Goal: Check status

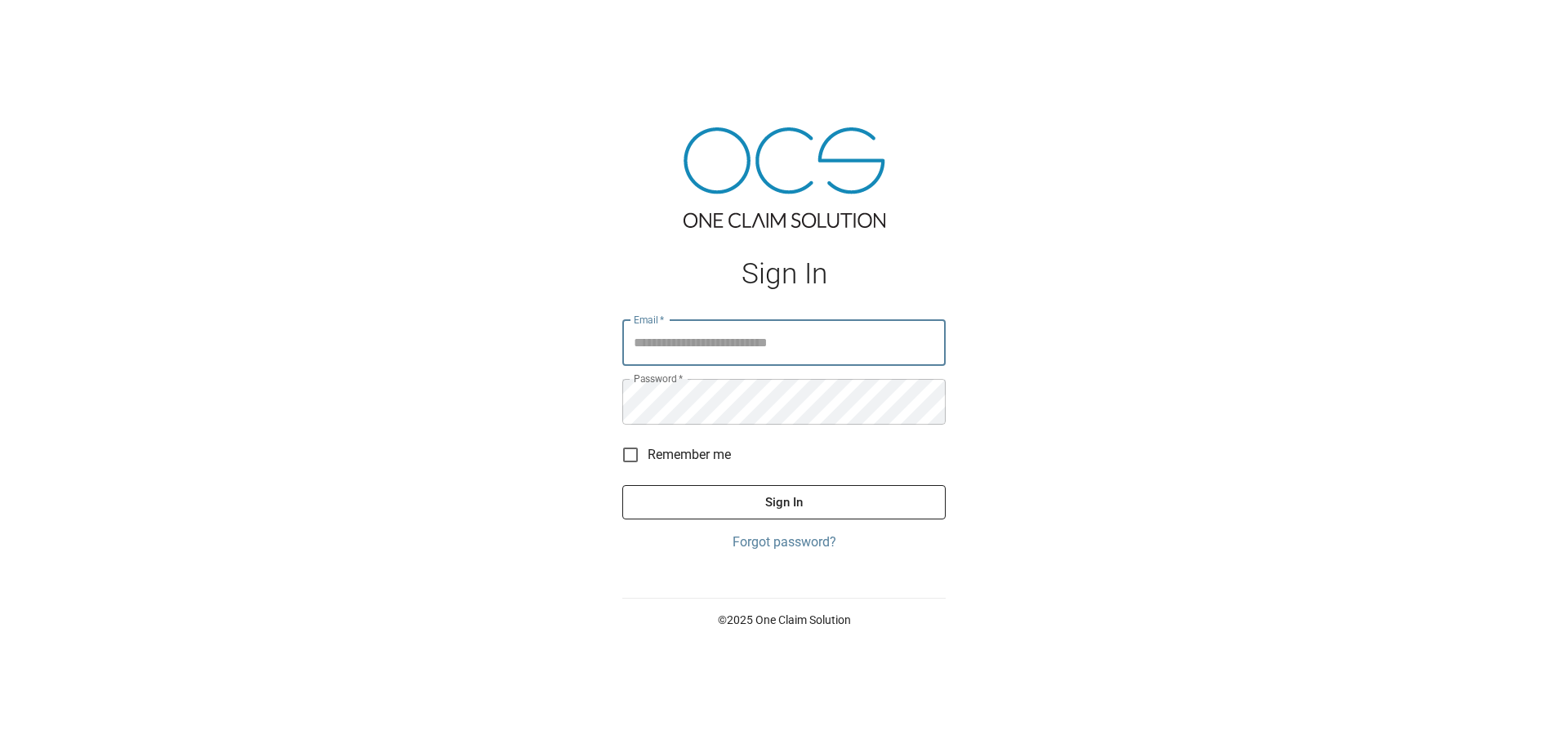
type input "**********"
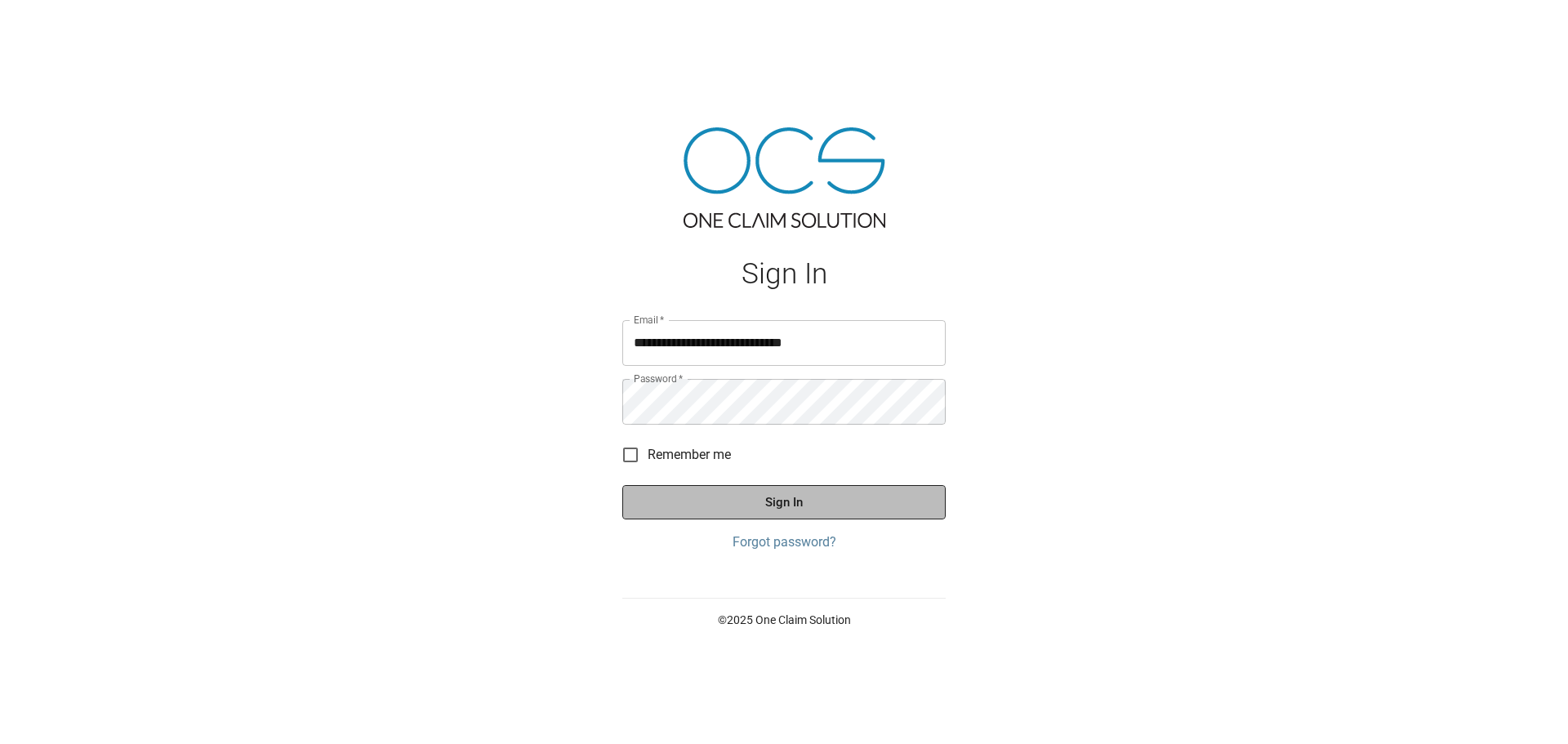
click at [801, 491] on button "Sign In" at bounding box center [784, 502] width 323 height 35
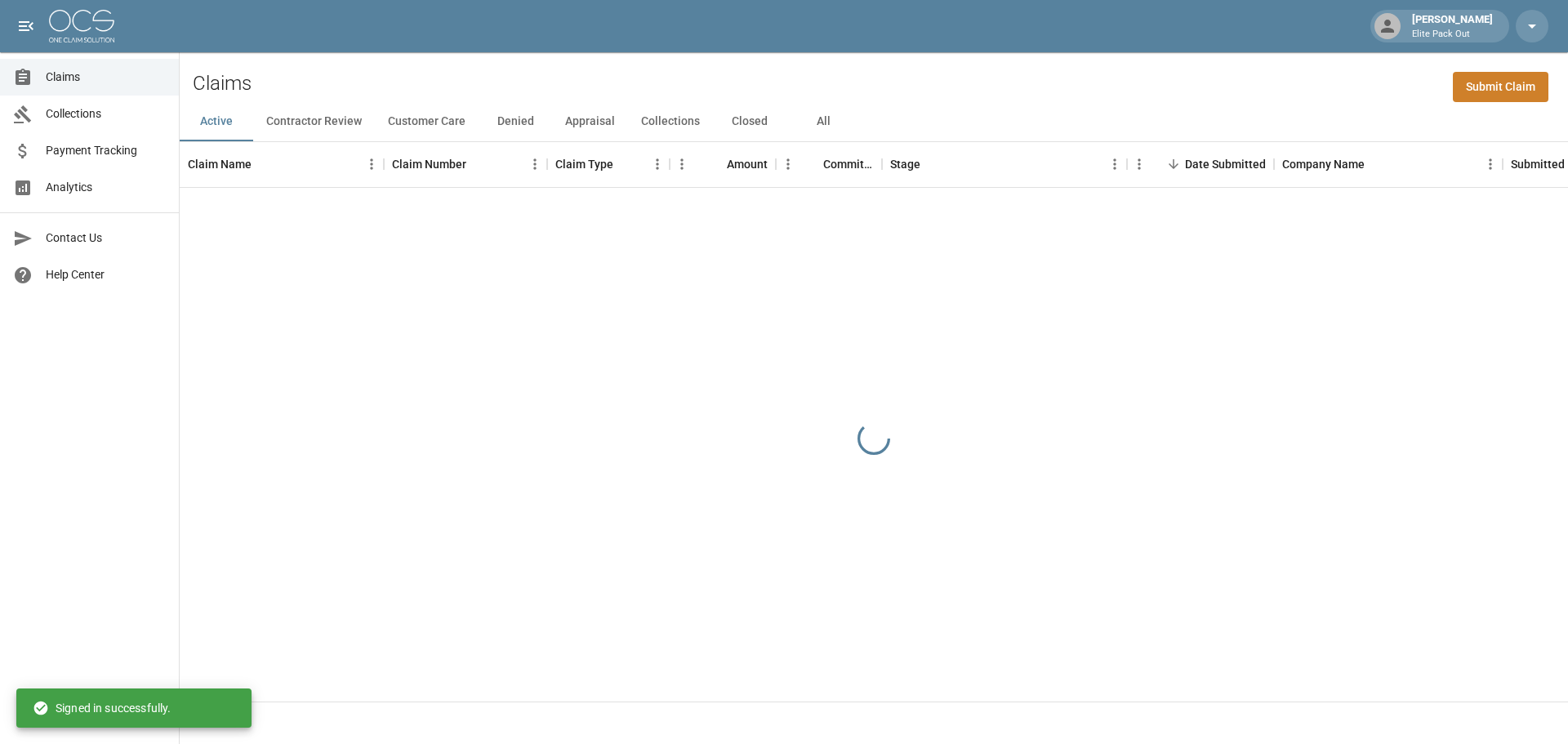
click at [820, 120] on button "All" at bounding box center [823, 121] width 73 height 39
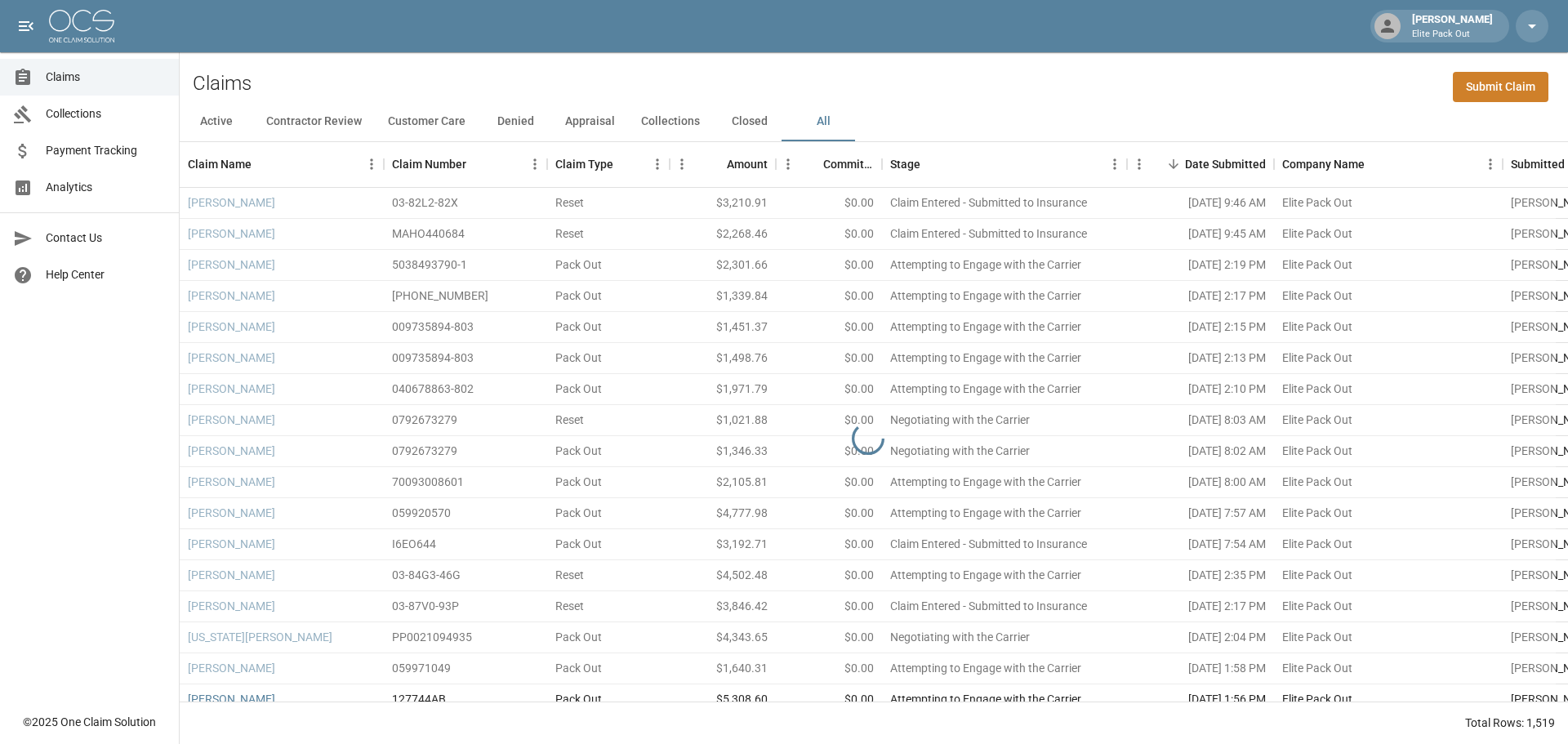
click at [1129, 89] on div "Claims Submit Claim" at bounding box center [874, 77] width 1388 height 50
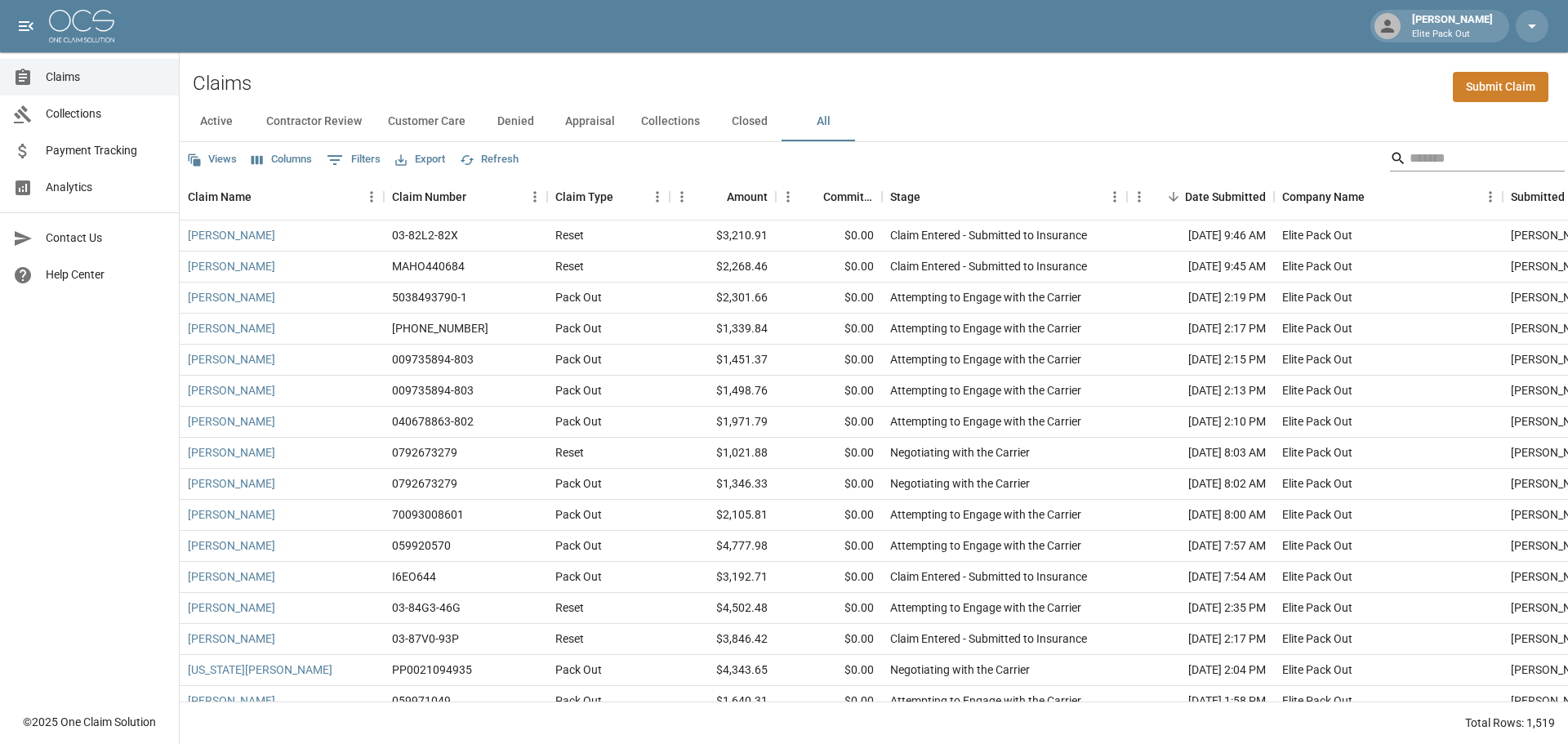
click at [1411, 161] on input "Search" at bounding box center [1475, 158] width 131 height 26
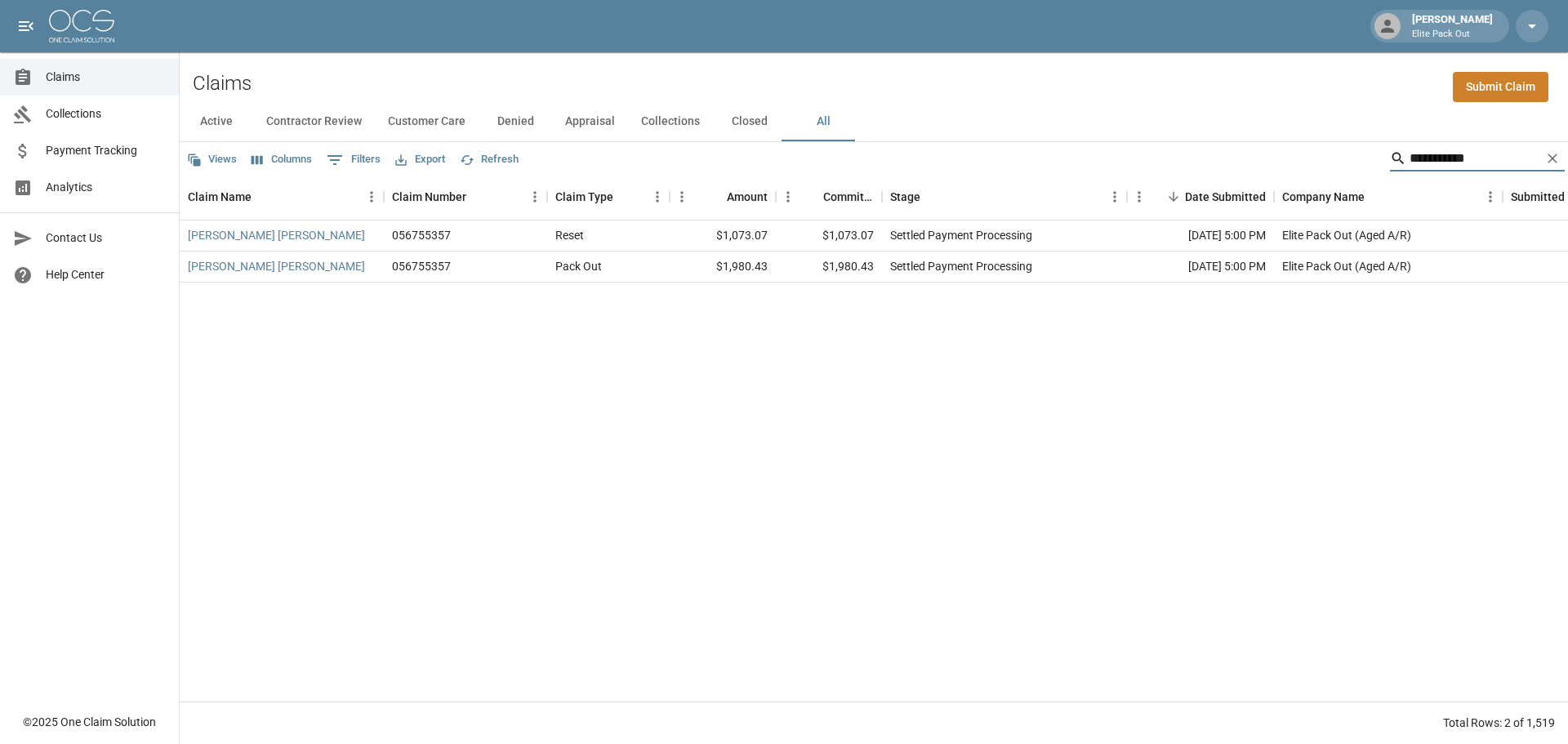
type input "**********"
click at [1040, 71] on div "Claims Submit Claim" at bounding box center [874, 77] width 1388 height 50
click at [229, 264] on link "[PERSON_NAME] [PERSON_NAME]" at bounding box center [277, 267] width 177 height 16
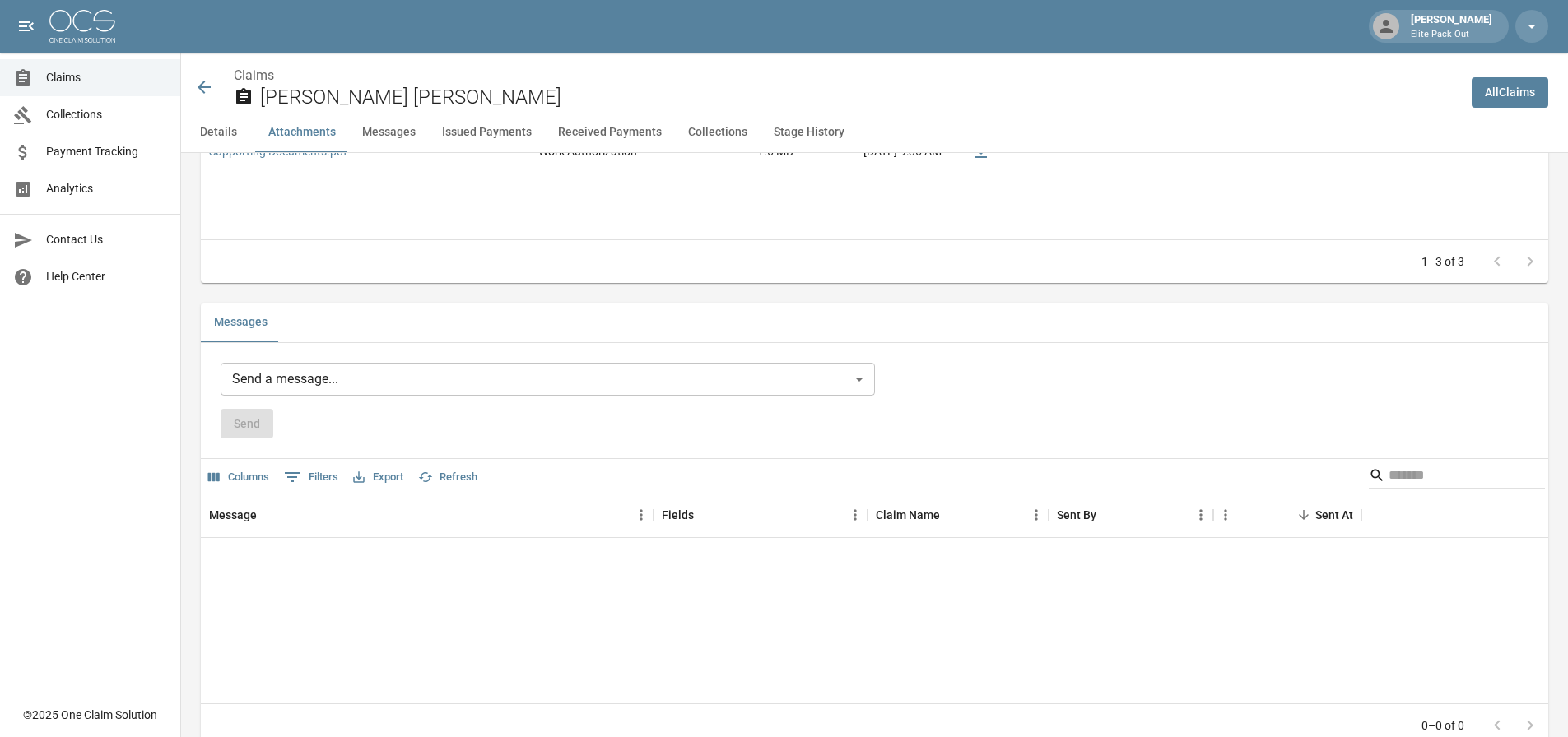
scroll to position [1152, 0]
click at [205, 89] on icon at bounding box center [203, 86] width 19 height 19
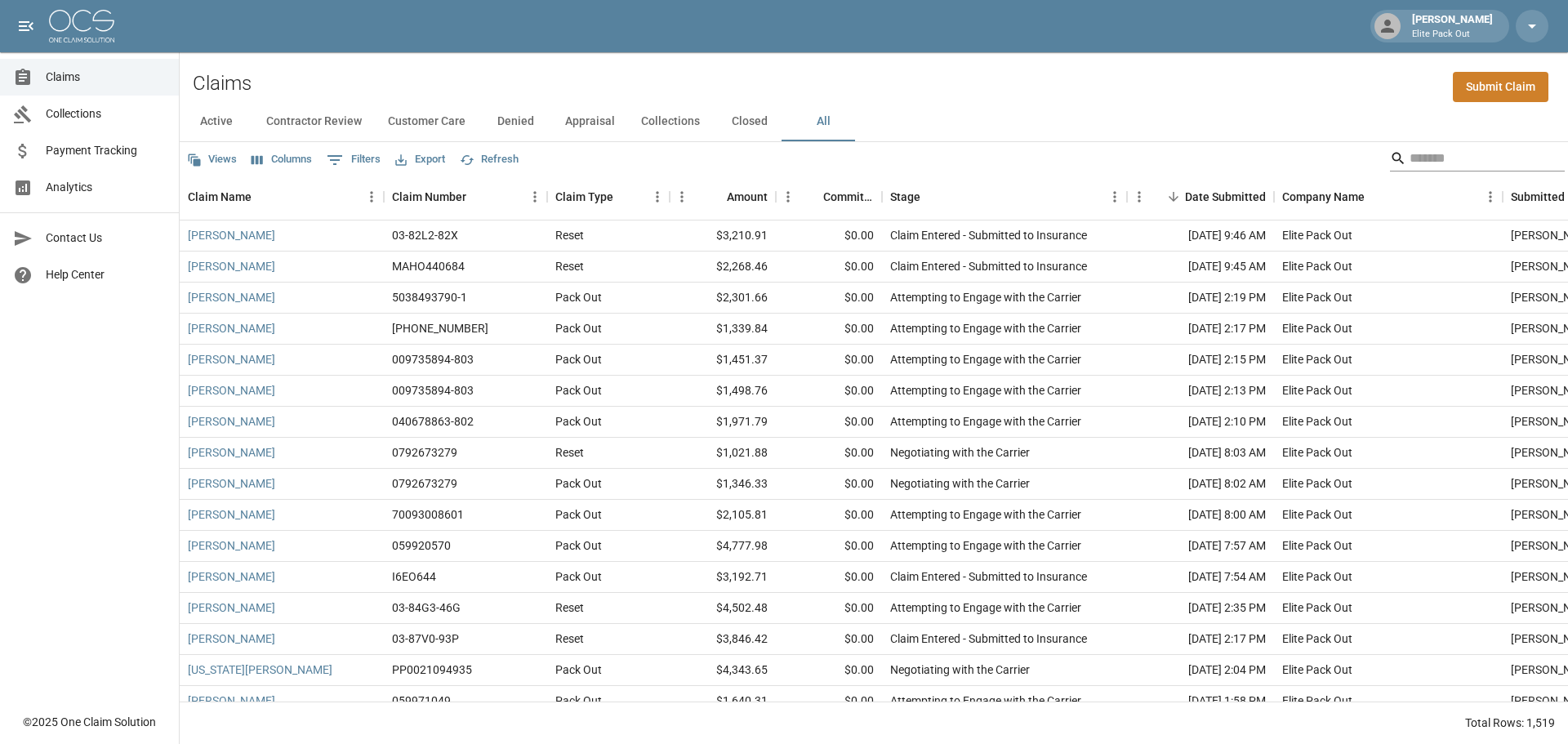
click at [1477, 162] on input "Search" at bounding box center [1475, 158] width 131 height 26
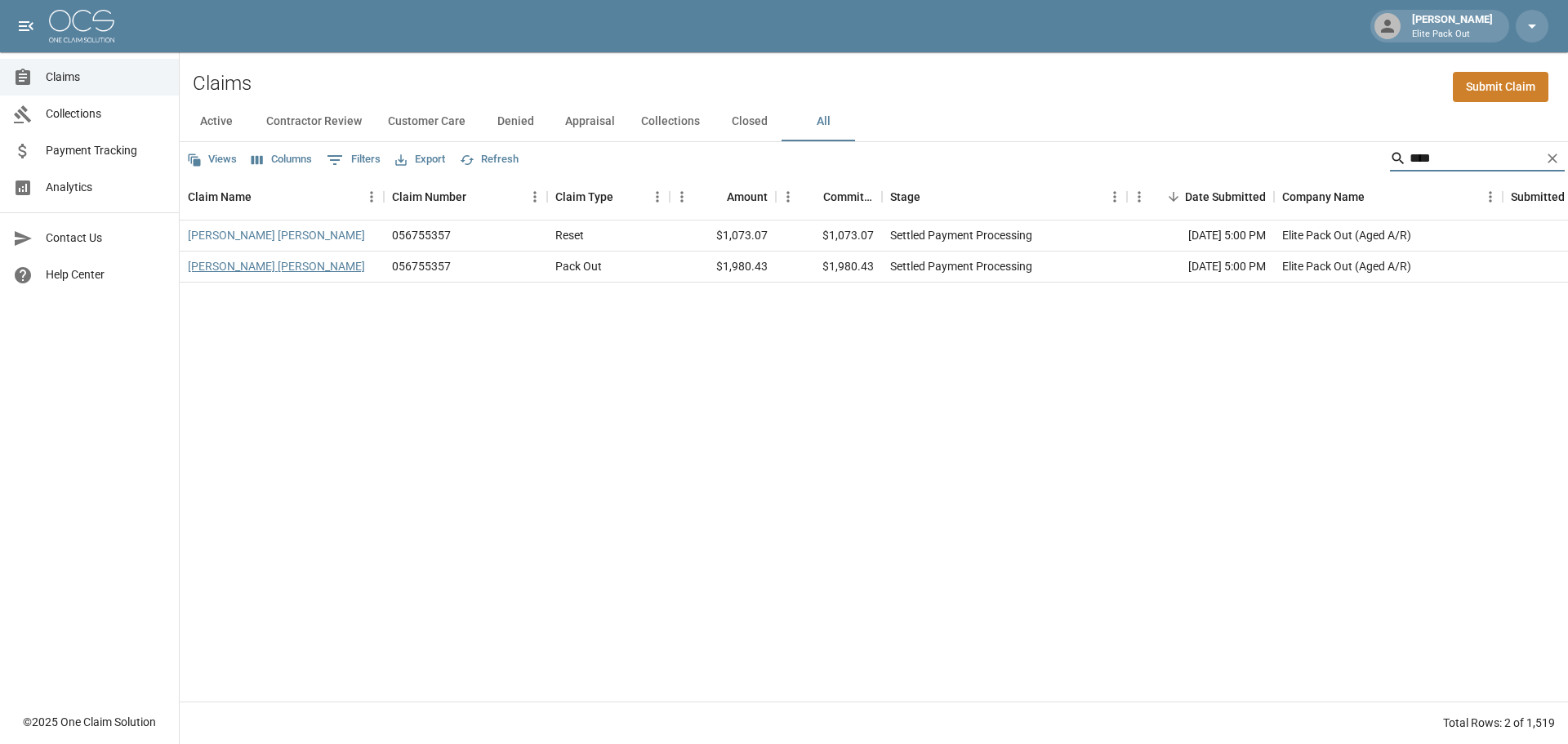
type input "****"
click at [235, 269] on link "[PERSON_NAME] [PERSON_NAME]" at bounding box center [277, 267] width 177 height 16
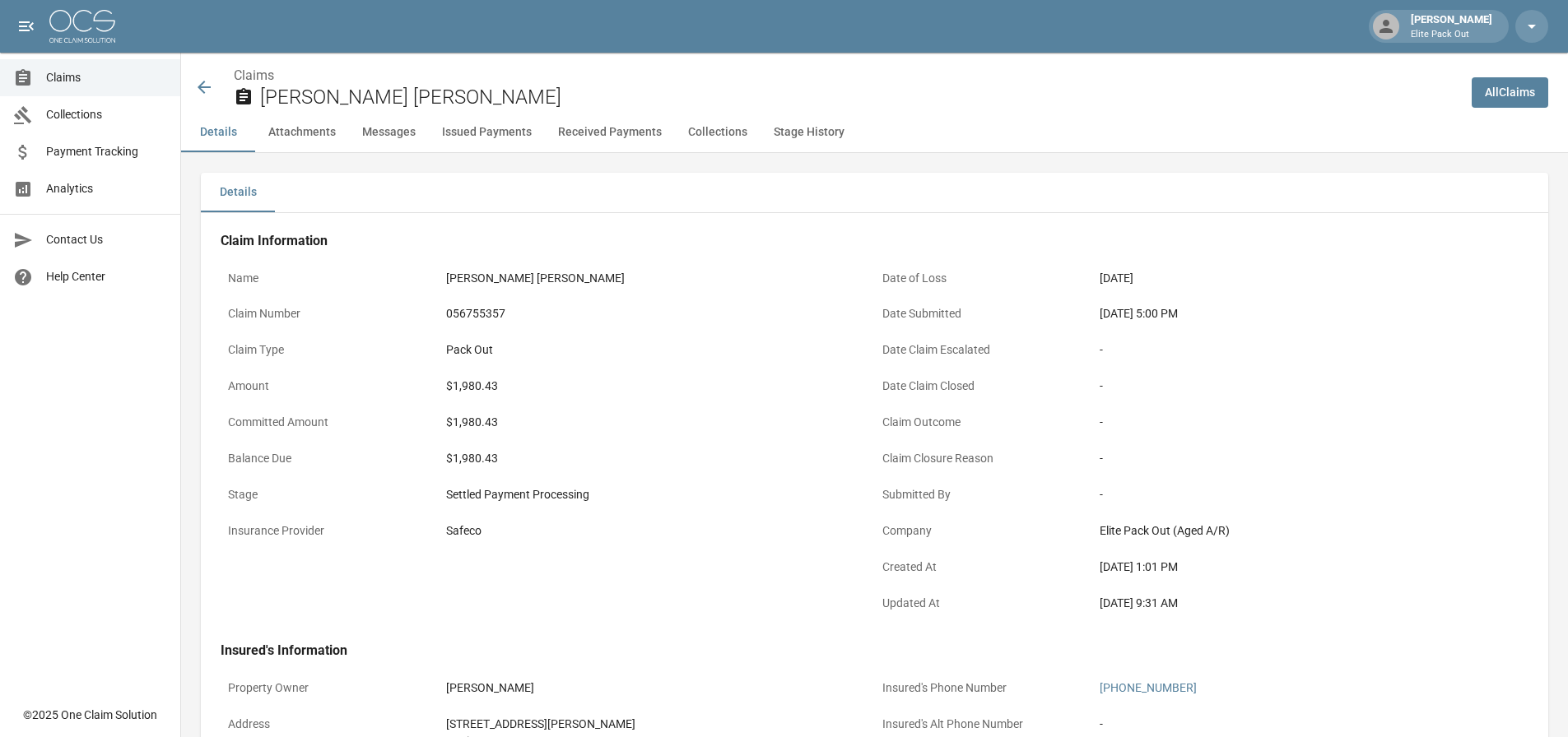
click at [478, 386] on div "$1,980.43" at bounding box center [657, 386] width 421 height 17
copy div "1,980.43"
drag, startPoint x: 598, startPoint y: 529, endPoint x: 610, endPoint y: 528, distance: 12.0
click at [598, 529] on div "Safeco" at bounding box center [657, 531] width 421 height 17
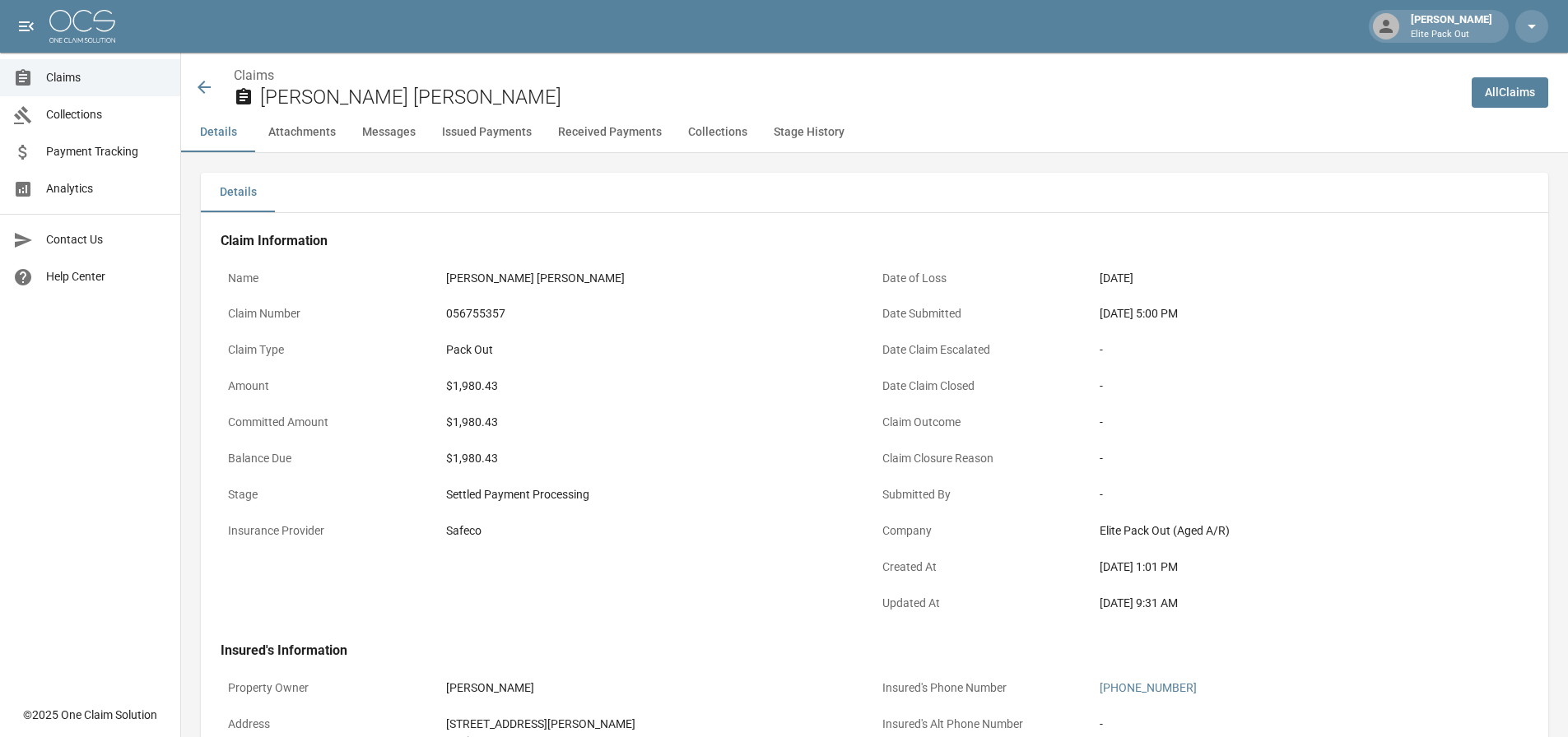
click at [208, 85] on icon at bounding box center [203, 86] width 19 height 19
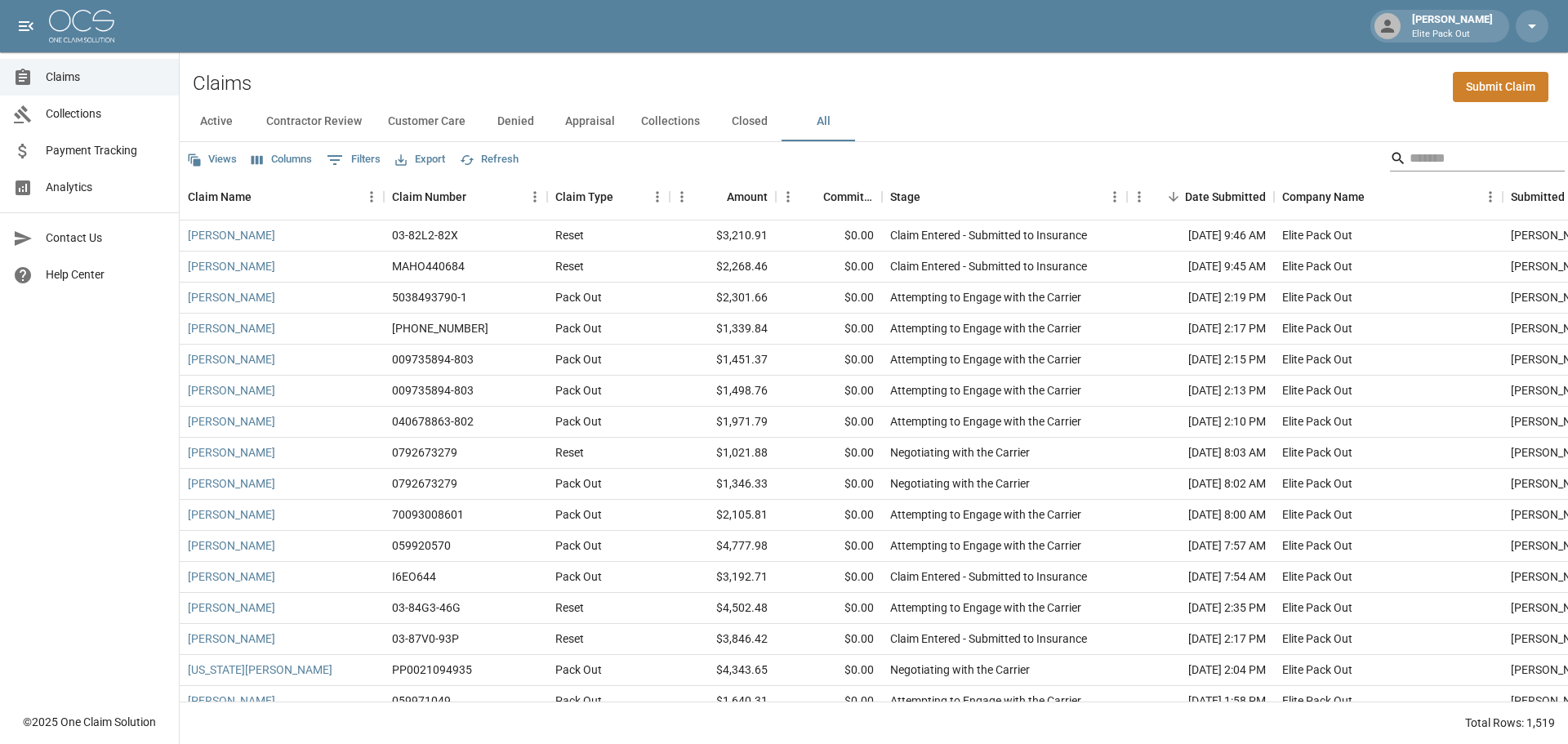
click at [1488, 164] on input "Search" at bounding box center [1475, 158] width 131 height 26
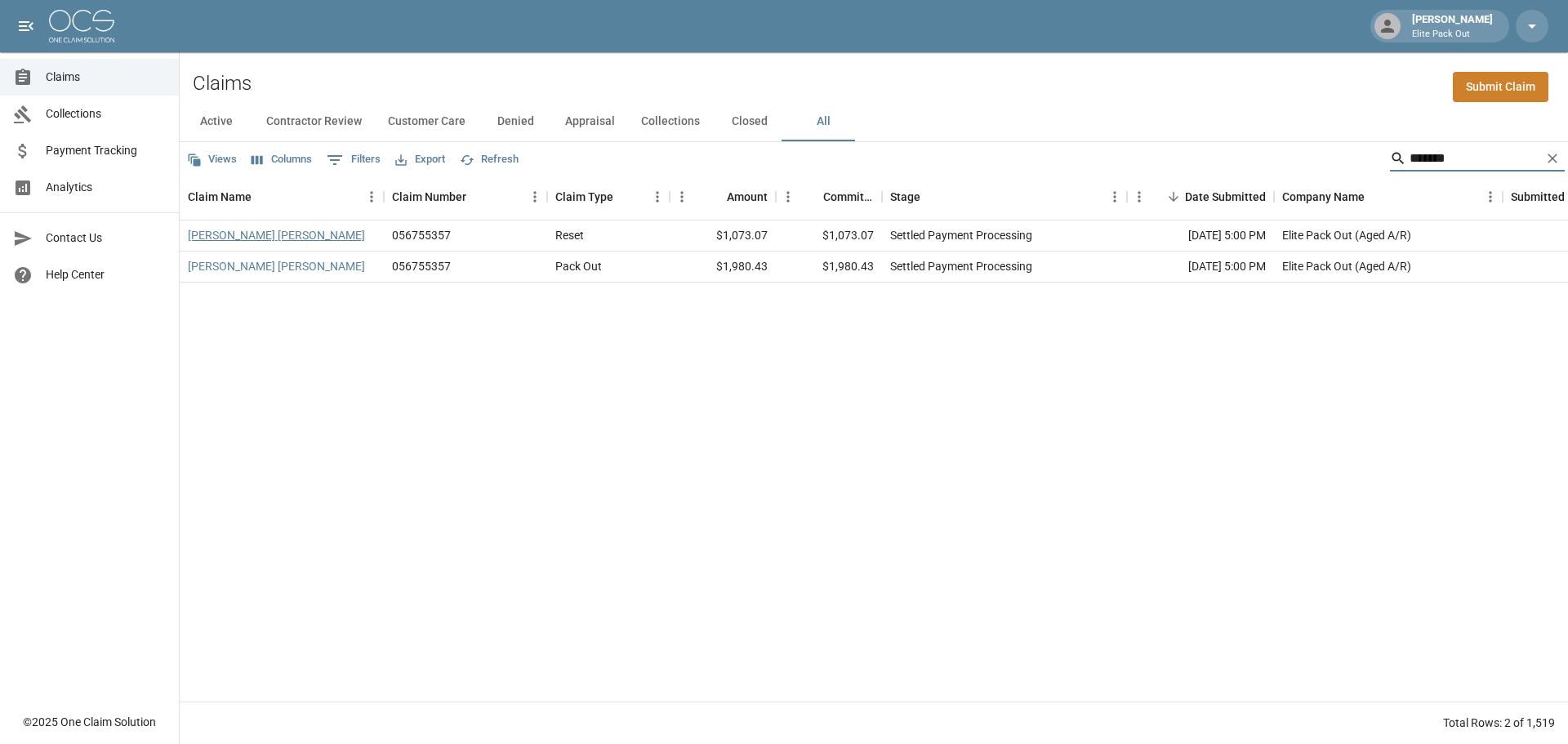
type input "*******"
click at [218, 236] on link "[PERSON_NAME] [PERSON_NAME]" at bounding box center [277, 236] width 177 height 16
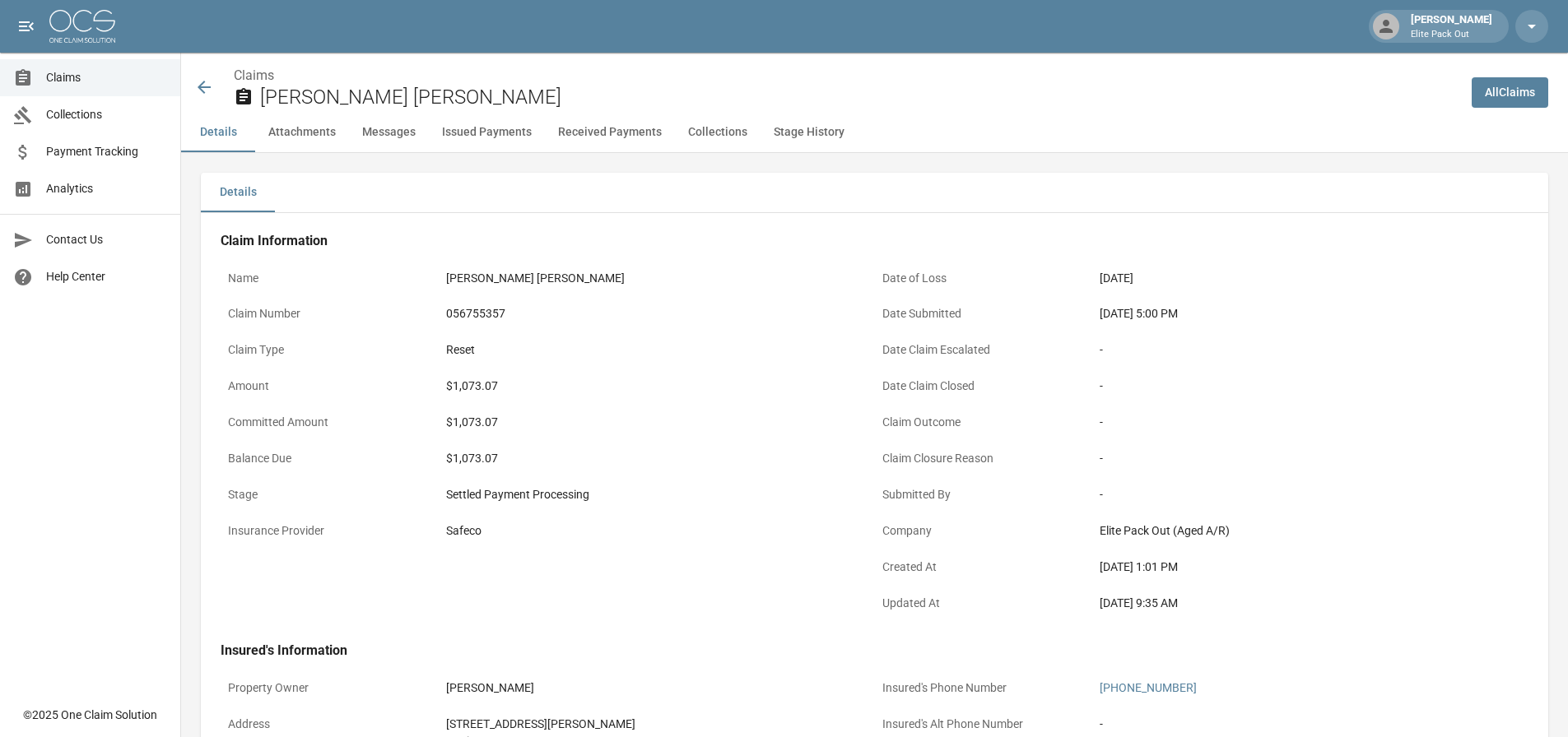
click at [466, 422] on div "$1,073.07" at bounding box center [657, 422] width 421 height 17
copy div "1,073.07"
click at [199, 87] on icon at bounding box center [204, 87] width 13 height 13
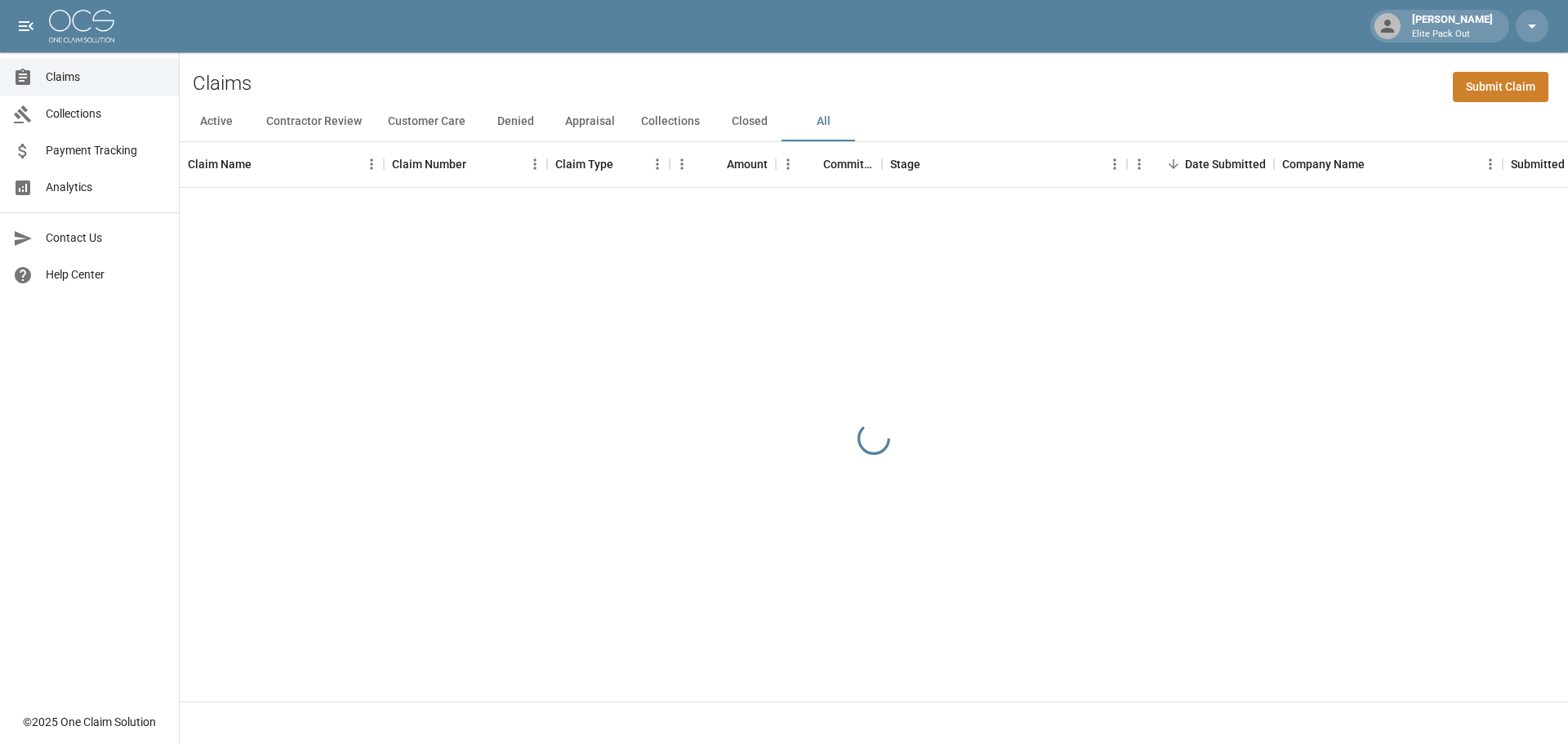
click at [1324, 97] on div "Claims Submit Claim" at bounding box center [874, 77] width 1388 height 50
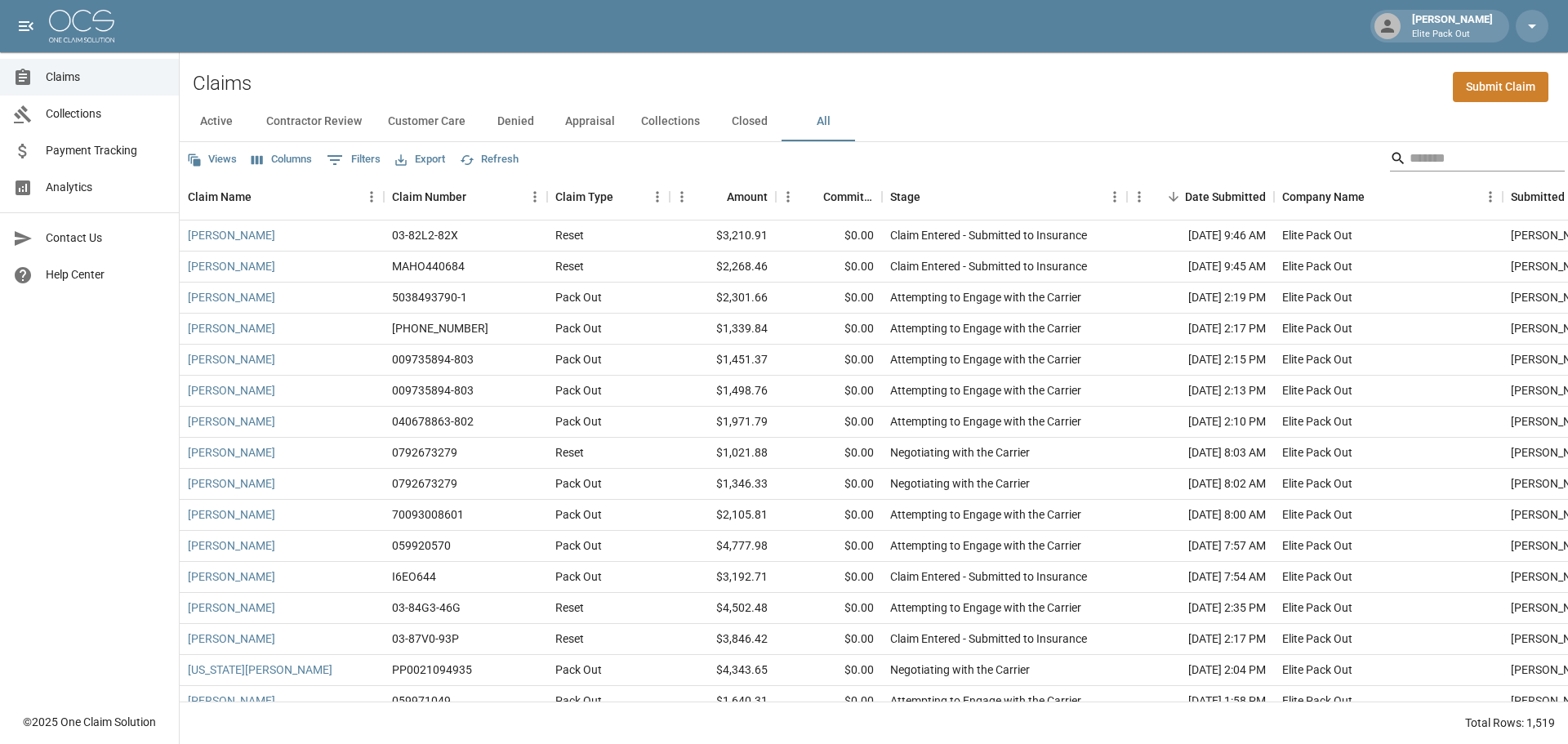
click at [1426, 162] on input "Search" at bounding box center [1475, 158] width 131 height 26
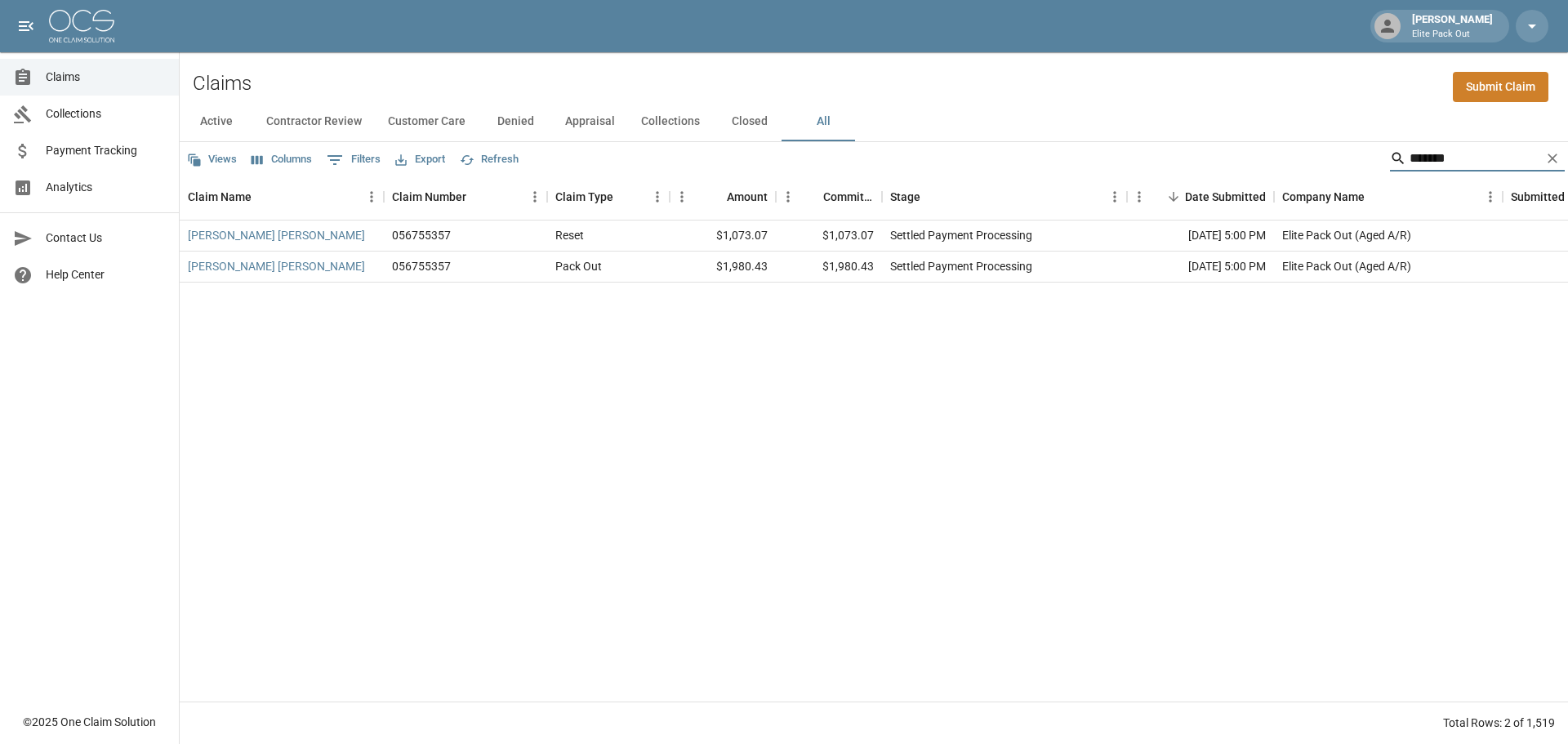
type input "*******"
click at [910, 410] on div "[PERSON_NAME] [PERSON_NAME] 056755357 Reset $1,073.07 $1,073.07 Settled Payment…" at bounding box center [943, 460] width 1528 height 481
